Goal: Navigation & Orientation: Understand site structure

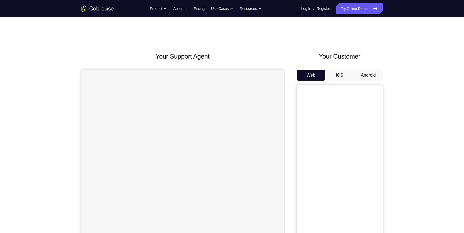
scroll to position [37, 0]
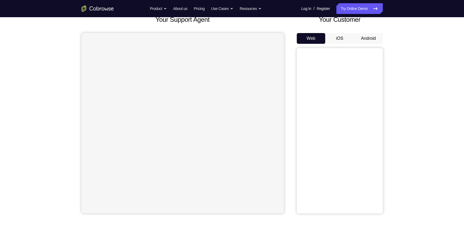
click at [369, 36] on button "Android" at bounding box center [368, 38] width 29 height 11
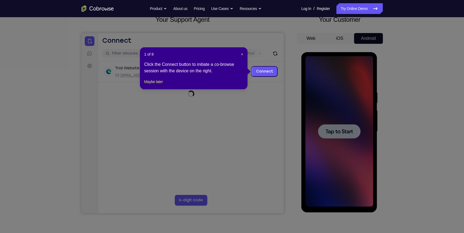
scroll to position [0, 0]
click at [243, 54] on div "1 of 8 × Click the Connect button to initiate a co-browse session with the devi…" at bounding box center [194, 68] width 108 height 42
click at [242, 54] on span "×" at bounding box center [242, 54] width 2 height 4
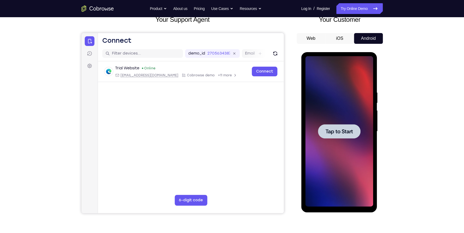
click at [346, 123] on div at bounding box center [339, 131] width 68 height 151
click at [340, 131] on span "Tap to Start" at bounding box center [338, 131] width 27 height 5
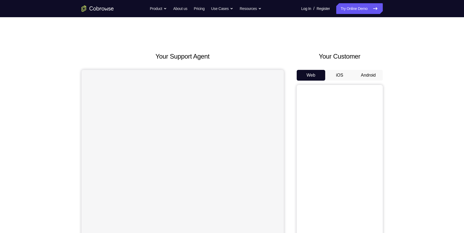
scroll to position [37, 0]
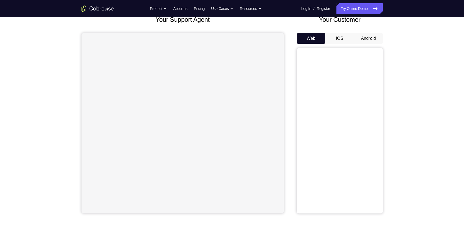
click at [368, 39] on button "Android" at bounding box center [368, 38] width 29 height 11
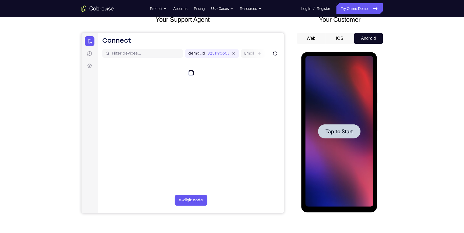
scroll to position [0, 0]
click at [353, 131] on div at bounding box center [339, 131] width 42 height 14
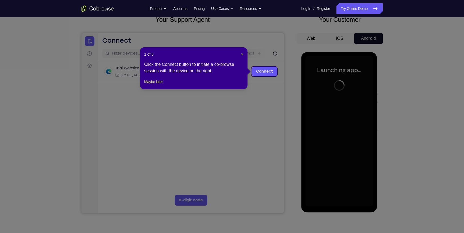
click at [242, 55] on span "×" at bounding box center [242, 54] width 2 height 4
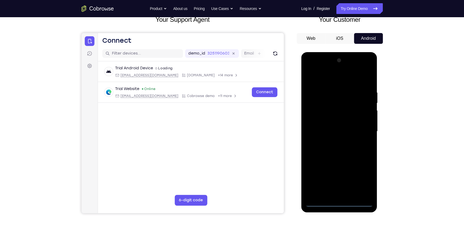
click at [339, 203] on div at bounding box center [339, 131] width 68 height 151
click at [363, 180] on div at bounding box center [339, 131] width 68 height 151
click at [339, 77] on div at bounding box center [339, 131] width 68 height 151
click at [328, 80] on div at bounding box center [339, 131] width 68 height 151
click at [364, 127] on div at bounding box center [339, 131] width 68 height 151
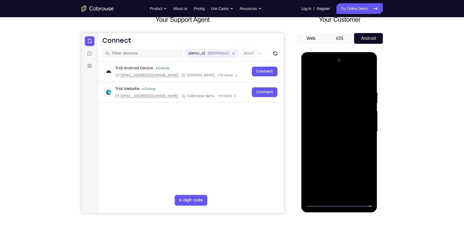
click at [334, 141] on div at bounding box center [339, 131] width 68 height 151
click at [329, 126] on div at bounding box center [339, 131] width 68 height 151
click at [331, 130] on div at bounding box center [339, 131] width 68 height 151
click at [328, 150] on div at bounding box center [339, 131] width 68 height 151
click at [346, 144] on div at bounding box center [339, 131] width 68 height 151
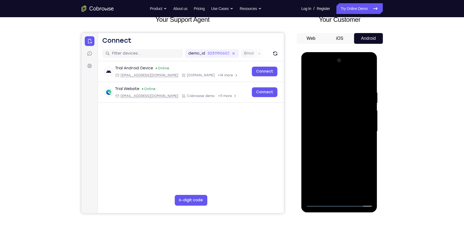
click at [347, 154] on div at bounding box center [339, 131] width 68 height 151
click at [327, 89] on div at bounding box center [339, 131] width 68 height 151
drag, startPoint x: 368, startPoint y: 91, endPoint x: 332, endPoint y: 90, distance: 35.8
click at [323, 94] on div at bounding box center [339, 131] width 68 height 151
click at [367, 79] on div at bounding box center [339, 131] width 68 height 151
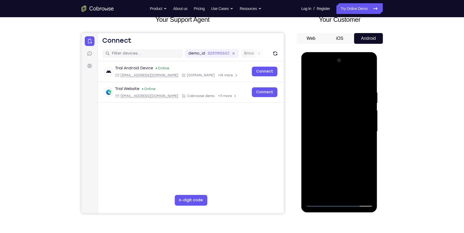
click at [312, 102] on div at bounding box center [339, 131] width 68 height 151
click at [366, 80] on div at bounding box center [339, 131] width 68 height 151
click at [367, 79] on div at bounding box center [339, 131] width 68 height 151
click at [343, 88] on div at bounding box center [339, 131] width 68 height 151
click at [369, 140] on div at bounding box center [339, 131] width 68 height 151
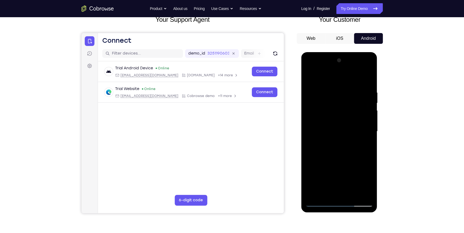
drag, startPoint x: 337, startPoint y: 91, endPoint x: 338, endPoint y: 100, distance: 8.7
click at [338, 100] on div at bounding box center [339, 131] width 68 height 151
click at [318, 117] on div at bounding box center [339, 131] width 68 height 151
click at [367, 102] on div at bounding box center [339, 131] width 68 height 151
click at [366, 123] on div at bounding box center [339, 131] width 68 height 151
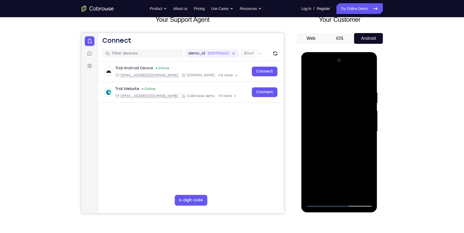
click at [366, 79] on div at bounding box center [339, 131] width 68 height 151
drag, startPoint x: 350, startPoint y: 152, endPoint x: 351, endPoint y: 145, distance: 6.5
click at [351, 145] on div at bounding box center [339, 131] width 68 height 151
click at [369, 139] on div at bounding box center [339, 131] width 68 height 151
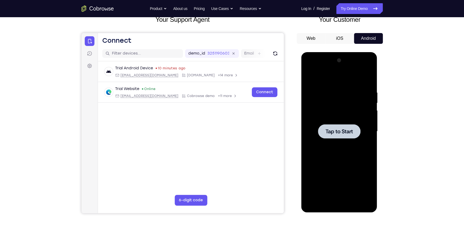
click at [351, 115] on div at bounding box center [339, 131] width 68 height 151
click at [341, 203] on div at bounding box center [339, 131] width 68 height 151
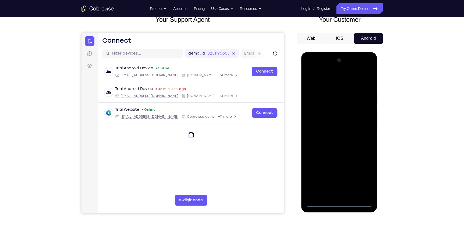
click at [363, 179] on div at bounding box center [339, 131] width 68 height 151
click at [335, 77] on div at bounding box center [339, 131] width 68 height 151
click at [364, 132] on div at bounding box center [339, 131] width 68 height 151
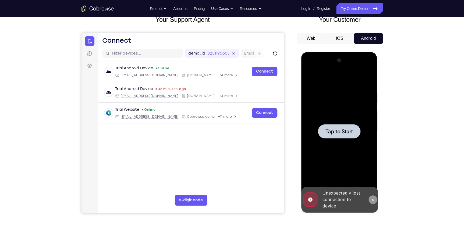
click at [374, 202] on button at bounding box center [372, 200] width 9 height 9
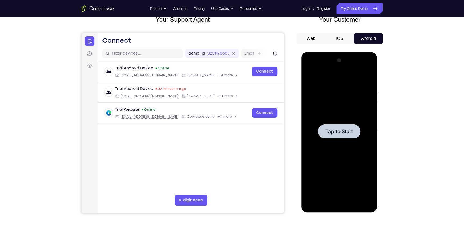
click at [339, 141] on div at bounding box center [339, 131] width 68 height 151
click at [339, 201] on div at bounding box center [339, 131] width 68 height 151
click at [340, 203] on div at bounding box center [339, 131] width 68 height 151
click at [339, 202] on div at bounding box center [339, 131] width 68 height 151
